Goal: Navigation & Orientation: Find specific page/section

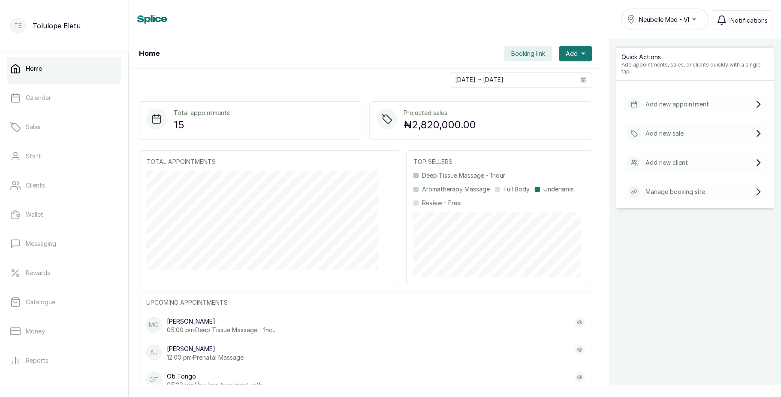
click at [661, 19] on span "Neubelle Med - VI" at bounding box center [664, 19] width 50 height 9
click at [66, 104] on link "Calendar" at bounding box center [64, 98] width 114 height 24
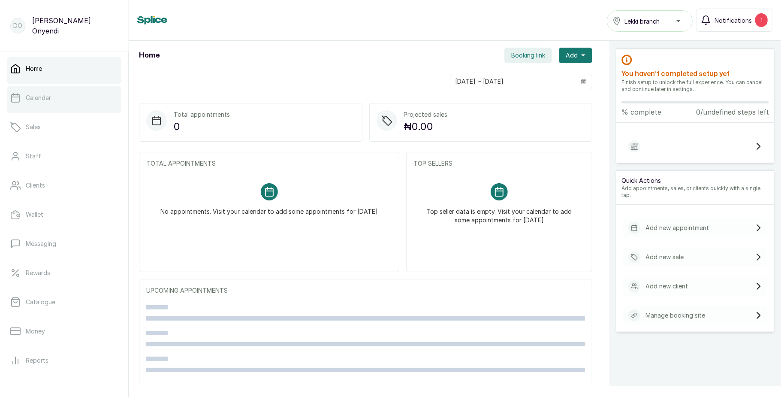
click at [87, 103] on link "Calendar" at bounding box center [64, 98] width 114 height 24
